Goal: Complete application form: Complete application form

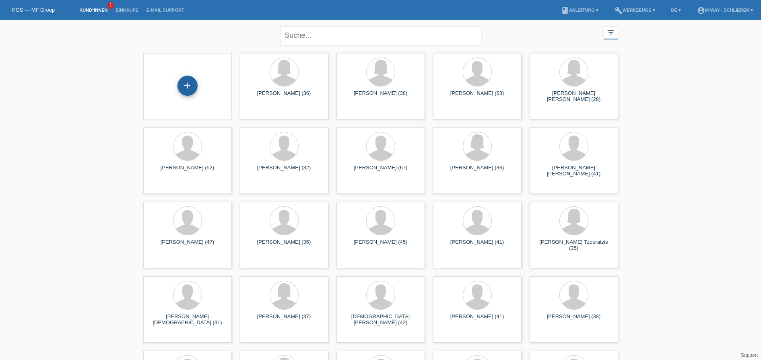
click at [188, 88] on div "+" at bounding box center [187, 86] width 20 height 20
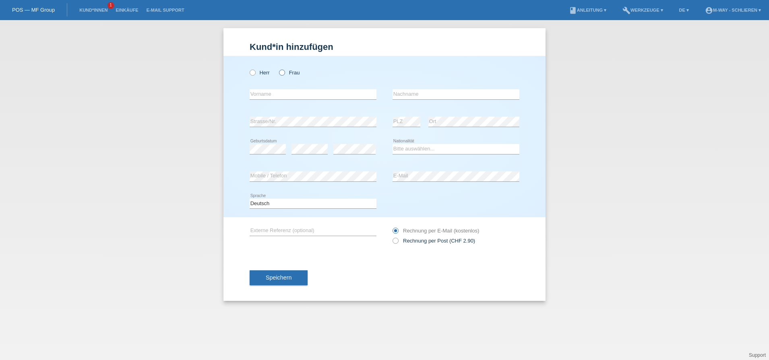
click at [278, 68] on icon at bounding box center [278, 68] width 0 height 0
click at [282, 74] on input "Frau" at bounding box center [281, 72] width 5 height 5
radio input "true"
click at [278, 97] on input "text" at bounding box center [312, 94] width 127 height 10
type input "[PERSON_NAME]"
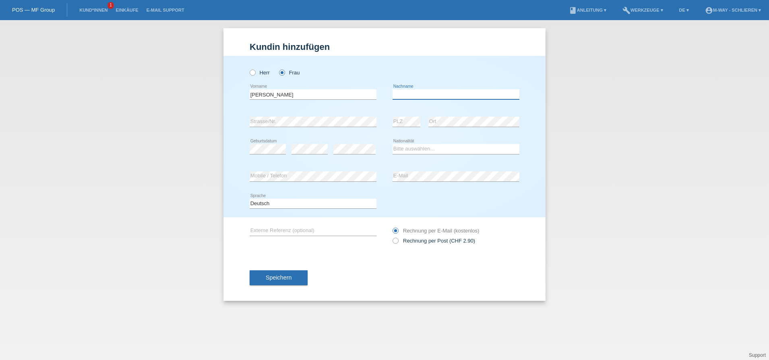
click at [412, 94] on input "text" at bounding box center [455, 94] width 127 height 10
type input "p"
type input "Popovic"
click at [407, 150] on select "Bitte auswählen... Schweiz Deutschland Liechtenstein Österreich ------------ Af…" at bounding box center [455, 149] width 127 height 10
select select "CH"
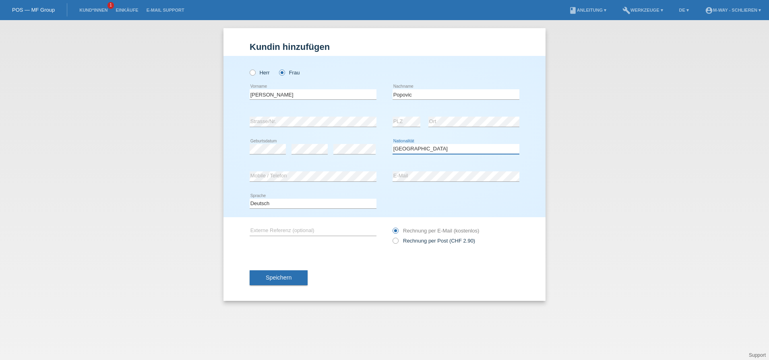
click at [392, 144] on select "Bitte auswählen... Schweiz Deutschland Liechtenstein Österreich ------------ Af…" at bounding box center [455, 149] width 127 height 10
click at [295, 278] on button "Speichern" at bounding box center [278, 277] width 58 height 15
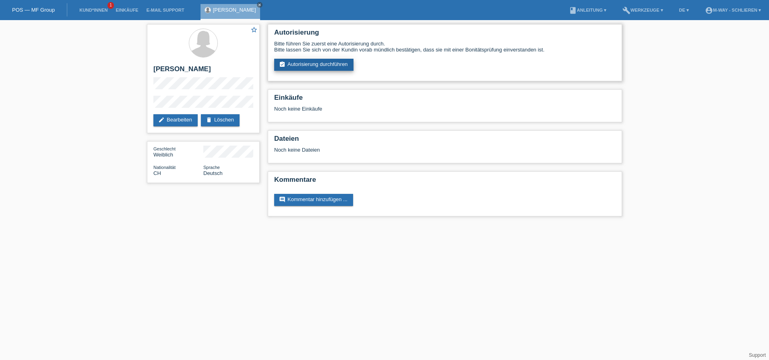
click at [286, 61] on link "assignment_turned_in Autorisierung durchführen" at bounding box center [313, 65] width 79 height 12
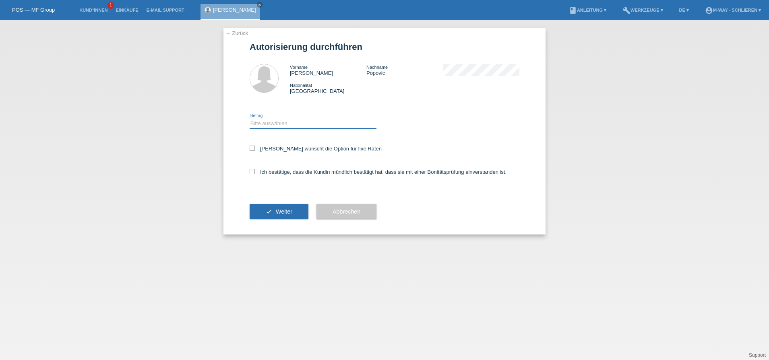
click at [272, 124] on select "Bitte auswählen CHF 1.00 - CHF 499.00 CHF 500.00 - CHF 1'999.00 CHF 2'000.00 - …" at bounding box center [312, 124] width 127 height 10
select select "3"
click at [249, 119] on select "Bitte auswählen CHF 1.00 - CHF 499.00 CHF 500.00 - CHF 1'999.00 CHF 2'000.00 - …" at bounding box center [312, 124] width 127 height 10
click at [249, 146] on div "← Zurück Autorisierung durchführen Vorname Ivana Nachname Popovic Nationalität …" at bounding box center [384, 131] width 322 height 206
click at [252, 149] on icon at bounding box center [251, 148] width 5 height 5
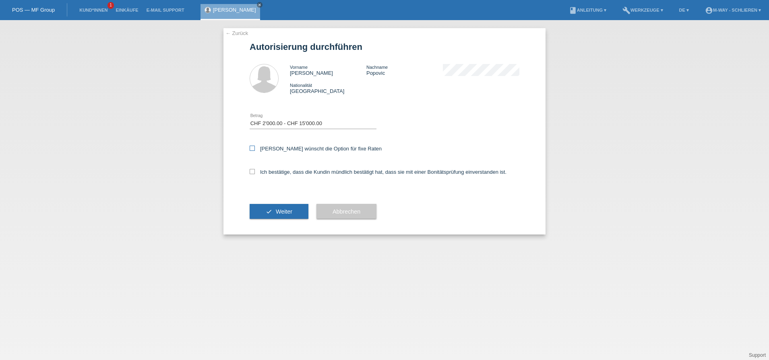
click at [252, 149] on input "Kundin wünscht die Option für fixe Raten" at bounding box center [251, 148] width 5 height 5
checkbox input "true"
click at [252, 172] on icon at bounding box center [251, 171] width 5 height 5
click at [252, 172] on input "Ich bestätige, dass die Kundin mündlich bestätigt hat, dass sie mit einer Bonit…" at bounding box center [251, 171] width 5 height 5
checkbox input "true"
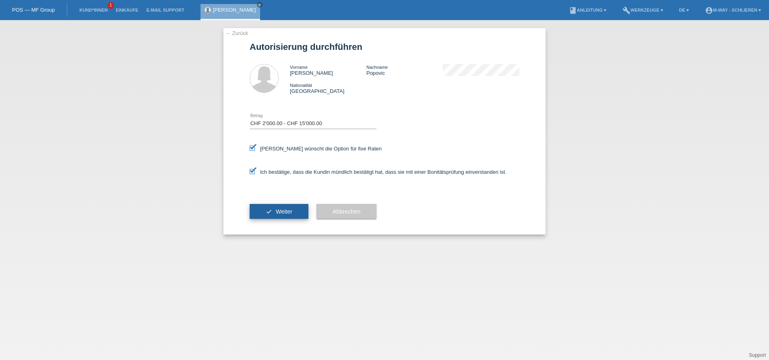
click at [279, 213] on span "Weiter" at bounding box center [284, 211] width 16 height 6
